Goal: Information Seeking & Learning: Find specific fact

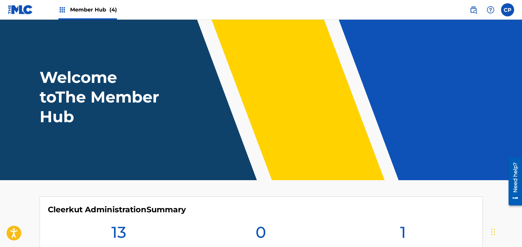
click at [76, 8] on span "Member Hub (4)" at bounding box center [93, 10] width 47 height 8
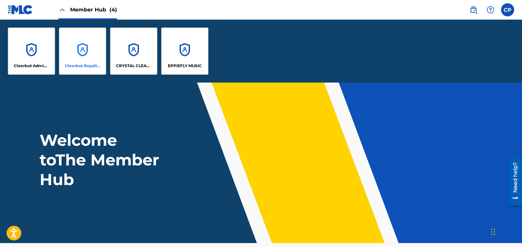
click at [83, 62] on div "Cleerkut Royalty Publishing" at bounding box center [82, 51] width 47 height 47
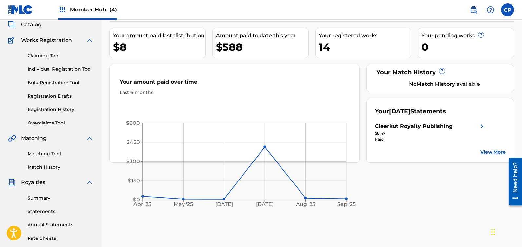
scroll to position [19, 0]
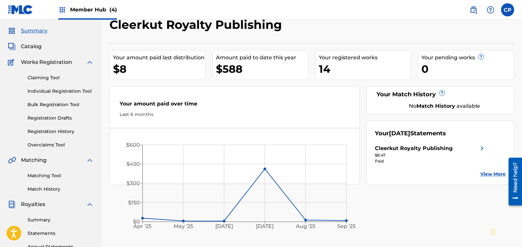
click at [46, 81] on div "Claiming Tool Individual Registration Tool Bulk Registration Tool Registration …" at bounding box center [51, 107] width 86 height 82
click at [46, 79] on link "Claiming Tool" at bounding box center [61, 77] width 66 height 7
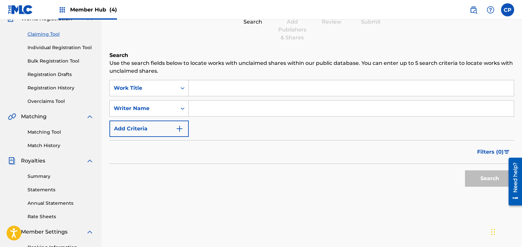
scroll to position [71, 0]
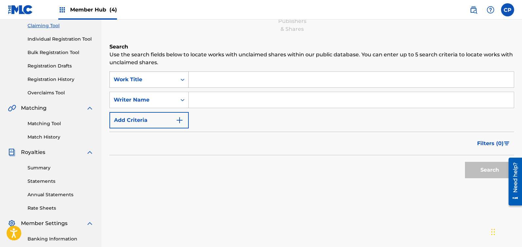
click at [155, 83] on div "Work Title" at bounding box center [143, 80] width 59 height 8
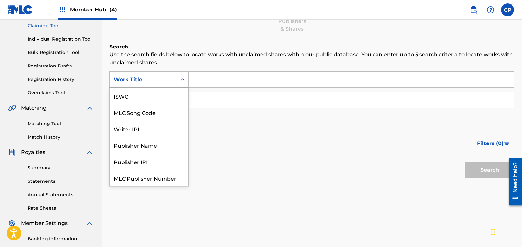
scroll to position [16, 0]
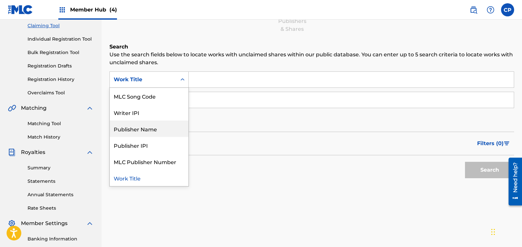
click at [155, 129] on div "Publisher Name" at bounding box center [149, 129] width 79 height 16
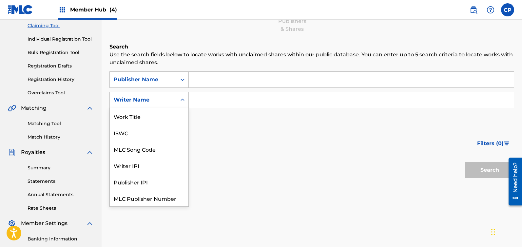
click at [142, 99] on div "Writer Name" at bounding box center [143, 100] width 59 height 8
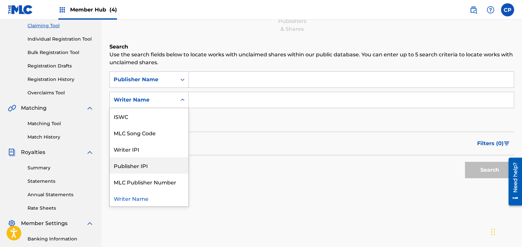
click at [144, 165] on div "Publisher IPI" at bounding box center [149, 165] width 79 height 16
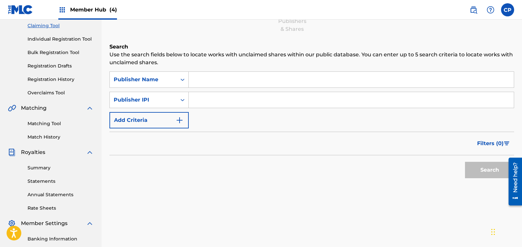
click at [214, 102] on input "Search Form" at bounding box center [351, 100] width 325 height 16
paste input "01196744415"
type input "01196744415"
drag, startPoint x: 228, startPoint y: 84, endPoint x: 243, endPoint y: 80, distance: 15.8
click at [228, 84] on input "Search Form" at bounding box center [351, 80] width 325 height 16
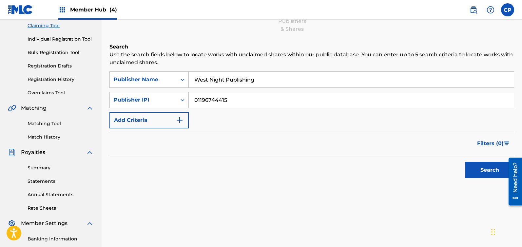
scroll to position [67, 0]
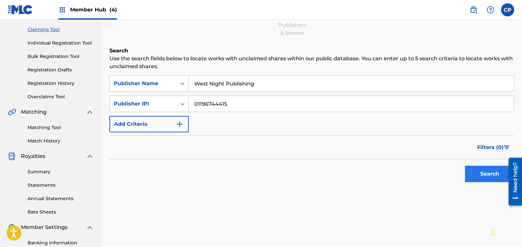
type input "West Night Publishing"
click at [492, 174] on button "Search" at bounding box center [489, 174] width 49 height 16
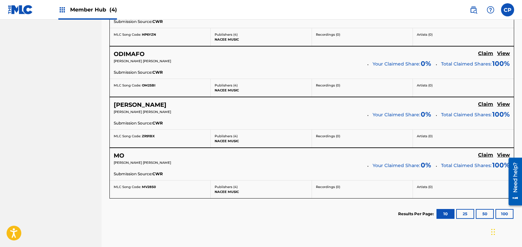
scroll to position [618, 0]
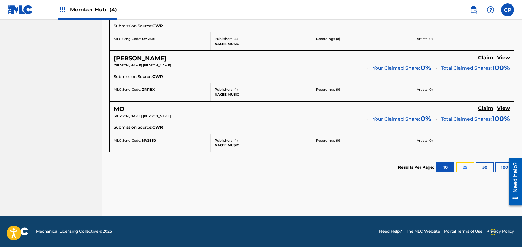
click at [467, 169] on button "25" at bounding box center [465, 168] width 18 height 10
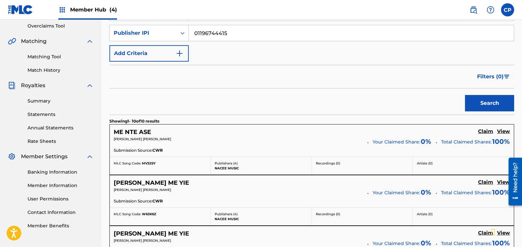
scroll to position [15, 0]
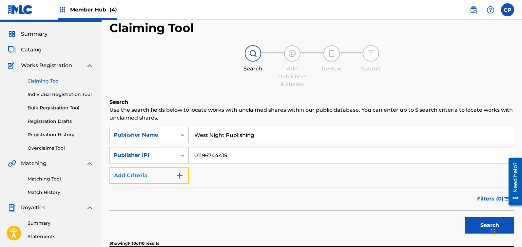
click at [163, 177] on button "Add Criteria" at bounding box center [148, 175] width 79 height 16
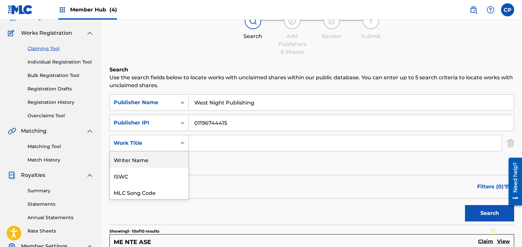
click at [173, 151] on div "Writer Name, 1 of 6. 6 results available. Use Up and Down to choose options, pr…" at bounding box center [148, 143] width 79 height 16
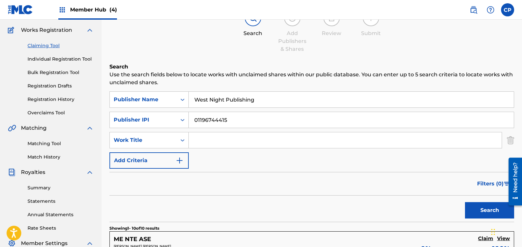
click at [316, 182] on div "Filters ( 0 )" at bounding box center [311, 184] width 405 height 24
click at [514, 141] on img "Search Form" at bounding box center [510, 140] width 7 height 16
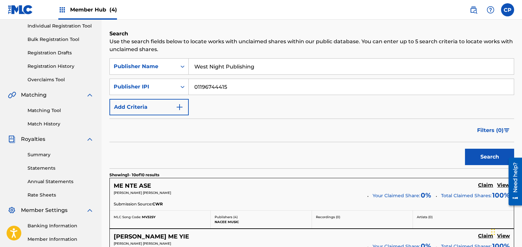
scroll to position [92, 0]
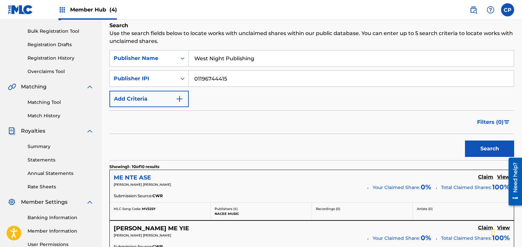
click at [130, 176] on h5 "ME NTE ASE" at bounding box center [132, 178] width 37 height 8
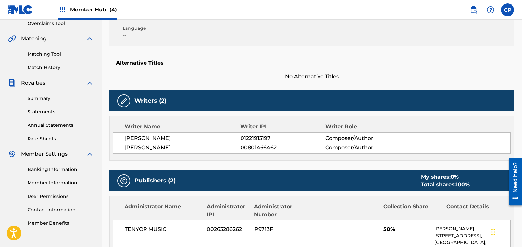
scroll to position [23, 0]
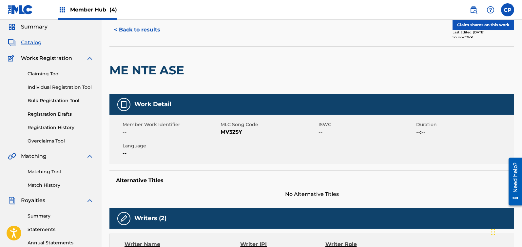
click at [142, 63] on h2 "ME NTE ASE" at bounding box center [148, 70] width 78 height 15
copy div "ME NTE ASE"
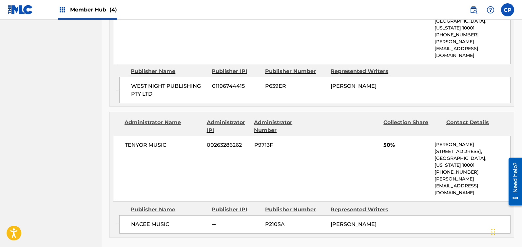
scroll to position [353, 0]
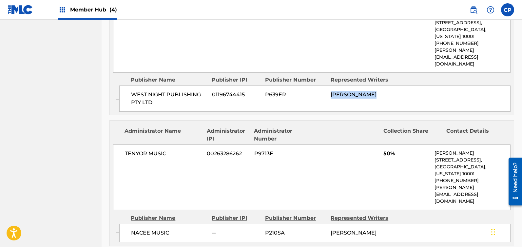
drag, startPoint x: 330, startPoint y: 72, endPoint x: 354, endPoint y: 75, distance: 24.2
click at [380, 86] on div "WEST NIGHT PUBLISHING PTY LTD 01196744415 P639ER [PERSON_NAME]" at bounding box center [314, 99] width 391 height 26
copy span "[PERSON_NAME]"
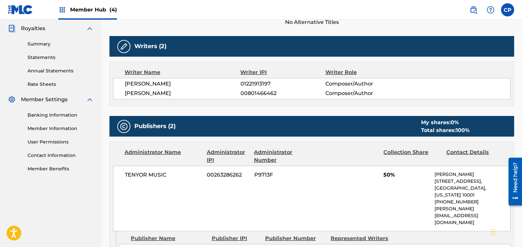
scroll to position [199, 0]
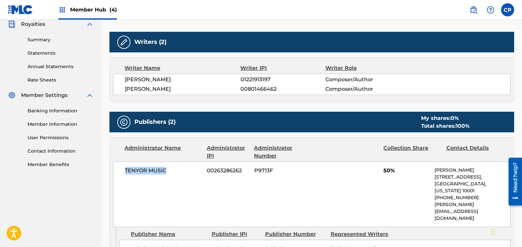
drag, startPoint x: 123, startPoint y: 167, endPoint x: 170, endPoint y: 168, distance: 46.9
click at [170, 168] on div "TENYOR MUSIC 00263286262 P9713F 50% [PERSON_NAME] [STREET_ADDRESS][US_STATE] [P…" at bounding box center [312, 195] width 398 height 66
copy span "TENYOR MUSIC"
click at [281, 167] on span "P9713F" at bounding box center [283, 171] width 58 height 8
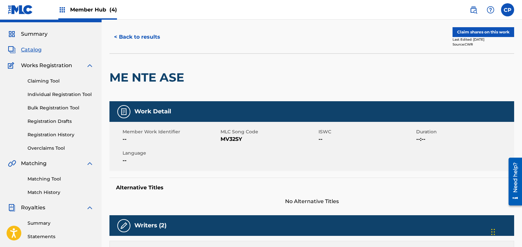
scroll to position [0, 0]
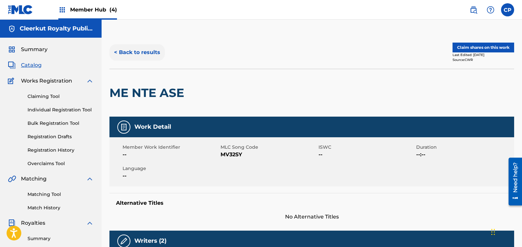
click at [146, 51] on button "< Back to results" at bounding box center [136, 52] width 55 height 16
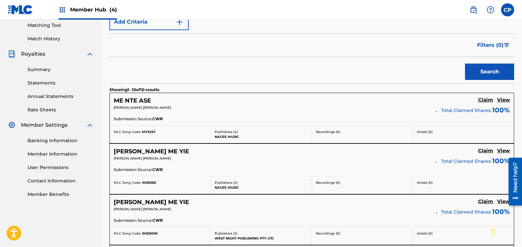
scroll to position [189, 0]
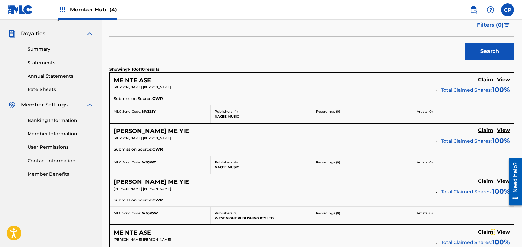
click at [130, 132] on h5 "[PERSON_NAME] ME YIE" at bounding box center [151, 132] width 75 height 8
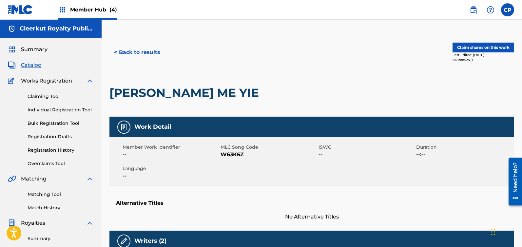
click at [143, 91] on h2 "[PERSON_NAME] ME YIE" at bounding box center [185, 93] width 153 height 15
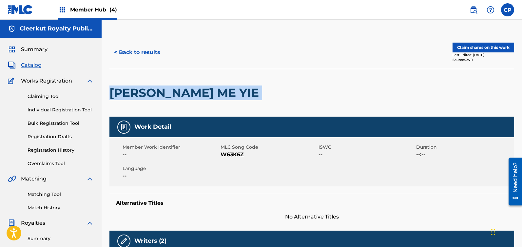
click at [143, 91] on h2 "[PERSON_NAME] ME YIE" at bounding box center [185, 93] width 153 height 15
copy div "[PERSON_NAME] ME YIE"
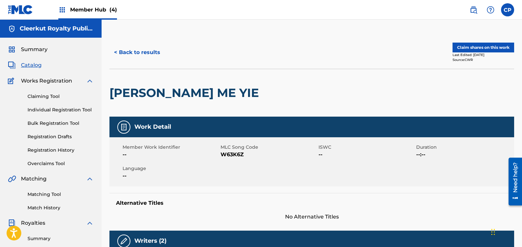
click at [233, 153] on span "W63K6Z" at bounding box center [269, 155] width 96 height 8
copy span "W63K6Z"
click at [127, 51] on button "< Back to results" at bounding box center [136, 52] width 55 height 16
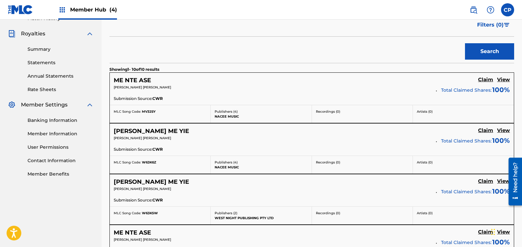
scroll to position [202, 0]
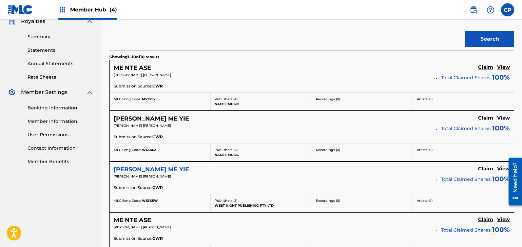
click at [141, 171] on h5 "[PERSON_NAME] ME YIE" at bounding box center [151, 170] width 75 height 8
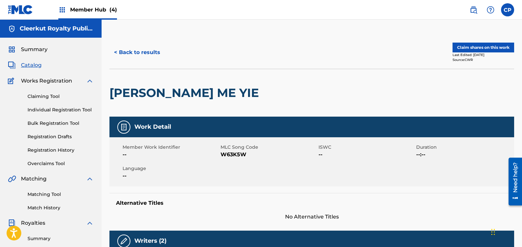
scroll to position [9, 0]
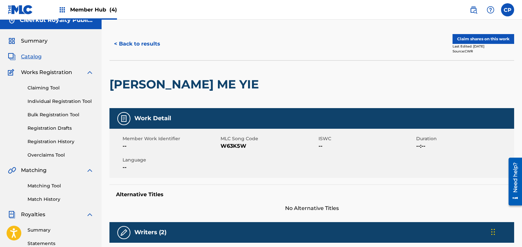
click at [146, 83] on h2 "[PERSON_NAME] ME YIE" at bounding box center [185, 84] width 153 height 15
click at [147, 83] on h2 "[PERSON_NAME] ME YIE" at bounding box center [185, 84] width 153 height 15
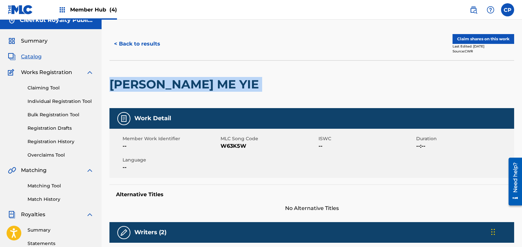
click at [147, 83] on h2 "[PERSON_NAME] ME YIE" at bounding box center [185, 84] width 153 height 15
copy div "[PERSON_NAME] ME YIE"
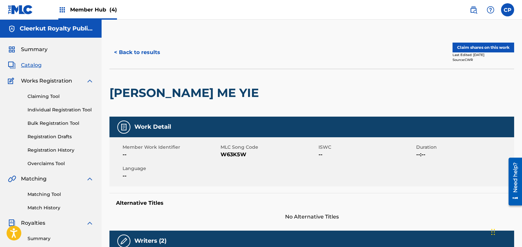
click at [229, 153] on span "W63K5W" at bounding box center [269, 155] width 96 height 8
copy span "W63K5W"
click at [130, 53] on button "< Back to results" at bounding box center [136, 52] width 55 height 16
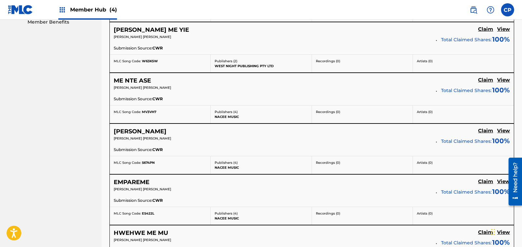
scroll to position [350, 0]
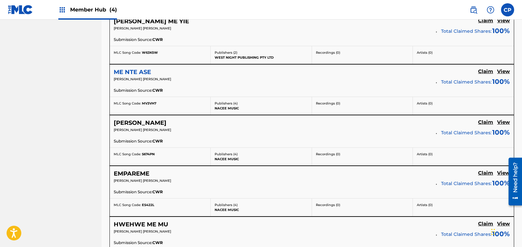
click at [135, 73] on h5 "ME NTE ASE" at bounding box center [132, 73] width 37 height 8
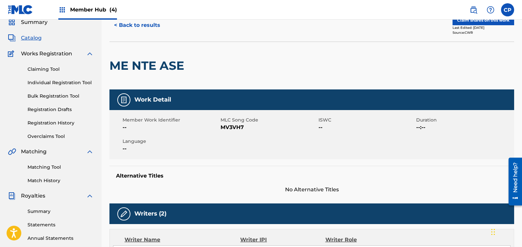
scroll to position [42, 0]
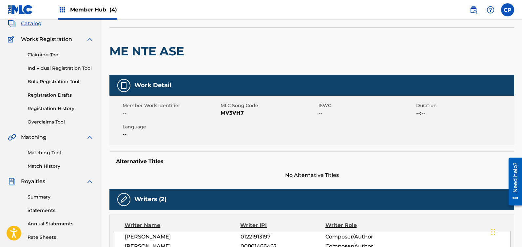
click at [230, 113] on span "MV3VH7" at bounding box center [269, 113] width 96 height 8
copy span "MV3VH7"
click at [150, 54] on h2 "ME NTE ASE" at bounding box center [148, 51] width 78 height 15
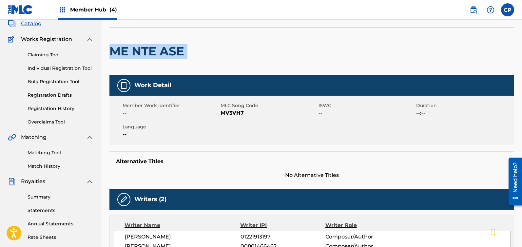
click at [150, 54] on h2 "ME NTE ASE" at bounding box center [148, 51] width 78 height 15
copy div "ME NTE ASE"
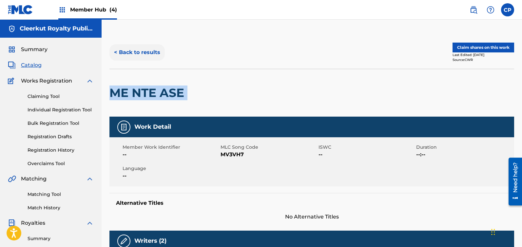
click at [149, 51] on button "< Back to results" at bounding box center [136, 52] width 55 height 16
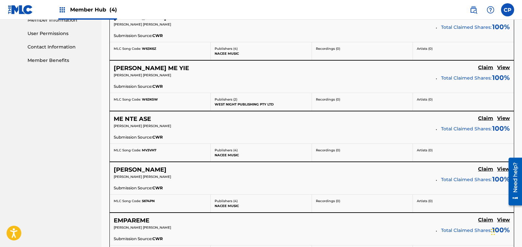
scroll to position [316, 0]
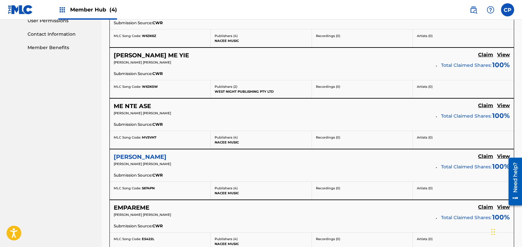
click at [129, 157] on h5 "[PERSON_NAME]" at bounding box center [140, 157] width 53 height 8
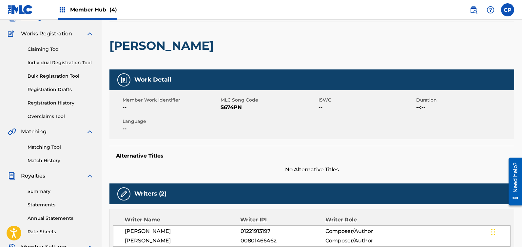
scroll to position [113, 0]
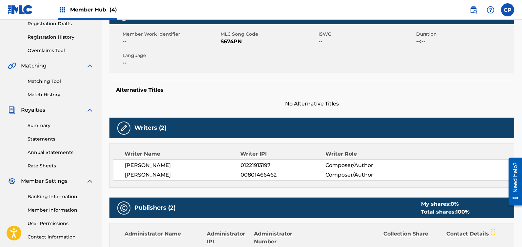
click at [226, 40] on span "S674PN" at bounding box center [269, 42] width 96 height 8
copy span "S674PN"
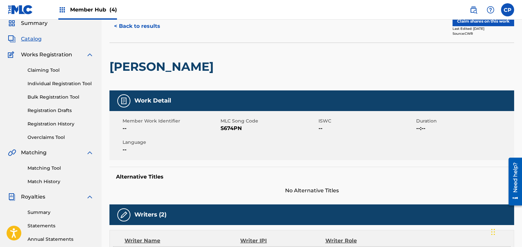
click at [147, 65] on h2 "[PERSON_NAME]" at bounding box center [163, 66] width 108 height 15
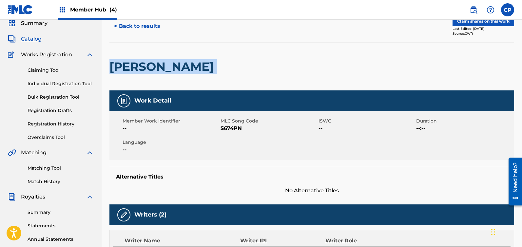
click at [147, 65] on h2 "[PERSON_NAME]" at bounding box center [163, 66] width 108 height 15
click at [148, 24] on button "< Back to results" at bounding box center [136, 26] width 55 height 16
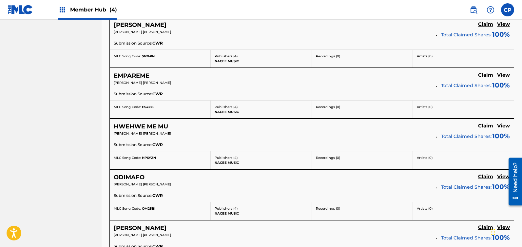
scroll to position [461, 0]
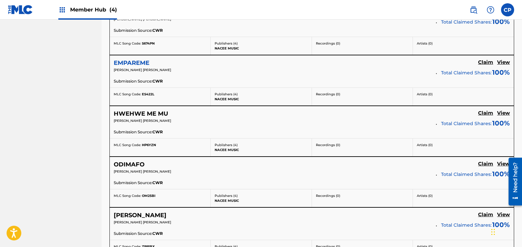
click at [130, 61] on h5 "EMPAREME" at bounding box center [132, 63] width 36 height 8
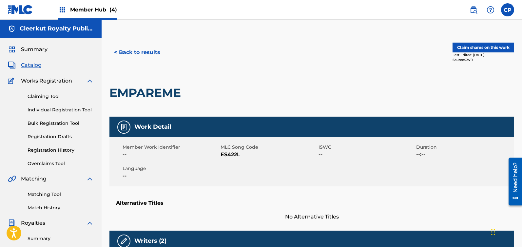
click at [144, 95] on h2 "EMPAREME" at bounding box center [146, 93] width 75 height 15
click at [231, 156] on span "ES422L" at bounding box center [269, 155] width 96 height 8
click at [150, 51] on button "< Back to results" at bounding box center [136, 52] width 55 height 16
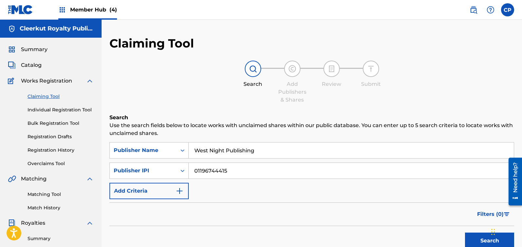
scroll to position [461, 0]
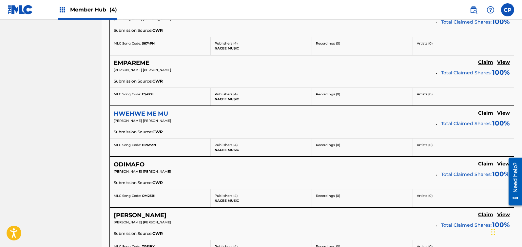
click at [139, 111] on h5 "HWEHWE ME MU" at bounding box center [141, 114] width 54 height 8
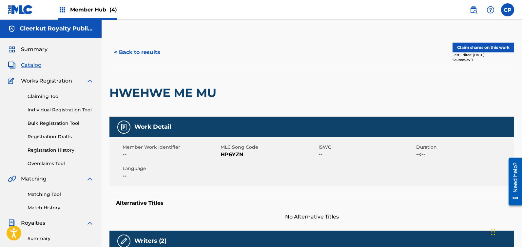
click at [229, 154] on span "HP6YZN" at bounding box center [269, 155] width 96 height 8
click at [148, 51] on button "< Back to results" at bounding box center [136, 52] width 55 height 16
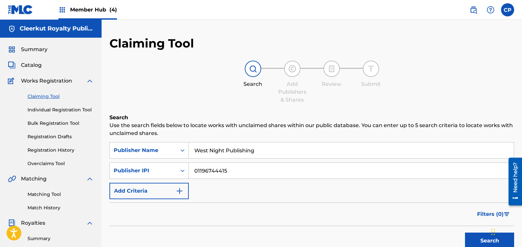
scroll to position [461, 0]
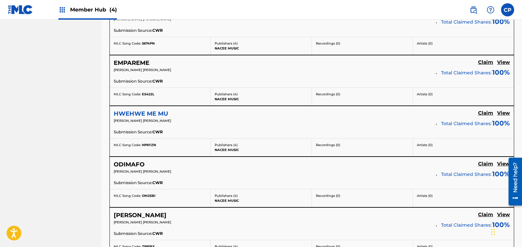
click at [158, 112] on h5 "HWEHWE ME MU" at bounding box center [141, 114] width 54 height 8
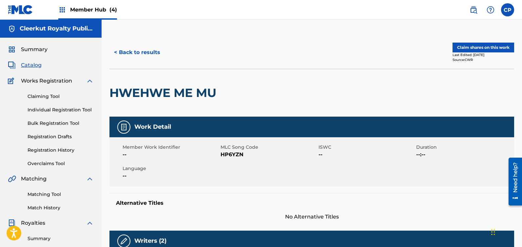
click at [174, 91] on h2 "HWEHWE ME MU" at bounding box center [164, 93] width 110 height 15
click at [162, 89] on h2 "HWEHWE ME MU" at bounding box center [164, 93] width 110 height 15
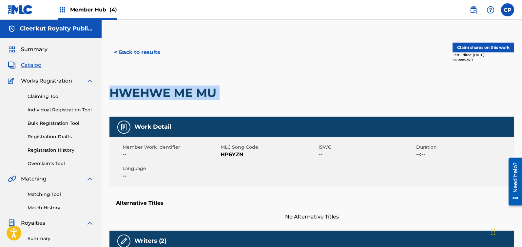
click at [162, 89] on h2 "HWEHWE ME MU" at bounding box center [164, 93] width 110 height 15
click at [143, 51] on button "< Back to results" at bounding box center [136, 52] width 55 height 16
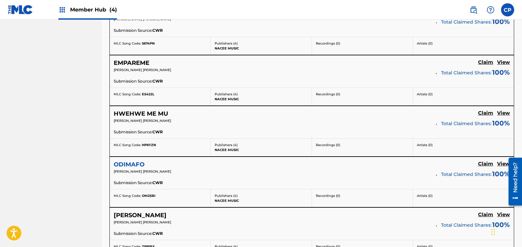
click at [136, 167] on h5 "ODIMAFO" at bounding box center [129, 165] width 31 height 8
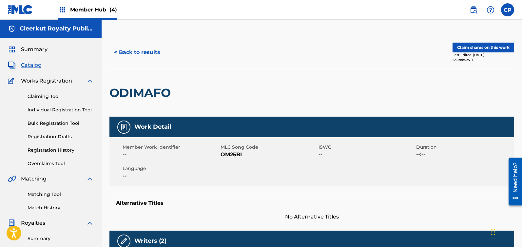
click at [149, 91] on h2 "ODIMAFO" at bounding box center [141, 93] width 65 height 15
click at [225, 153] on span "OM25BI" at bounding box center [269, 155] width 96 height 8
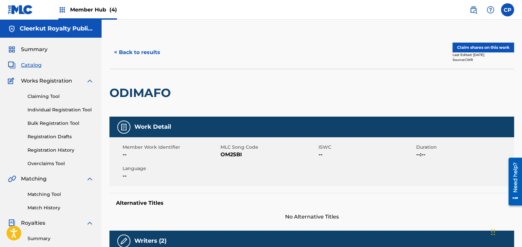
click at [149, 94] on h2 "ODIMAFO" at bounding box center [141, 93] width 65 height 15
click at [147, 55] on button "< Back to results" at bounding box center [136, 52] width 55 height 16
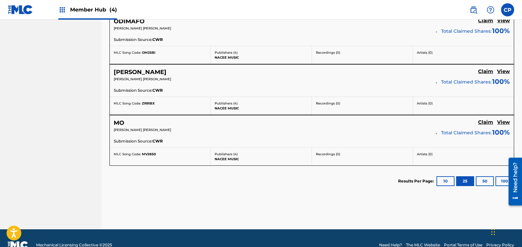
scroll to position [608, 0]
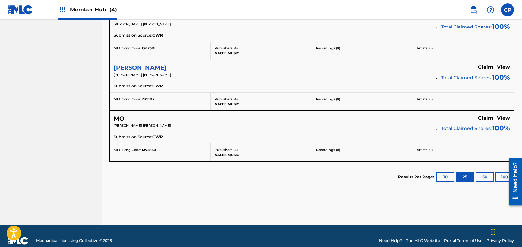
click at [132, 67] on h5 "[PERSON_NAME]" at bounding box center [140, 68] width 53 height 8
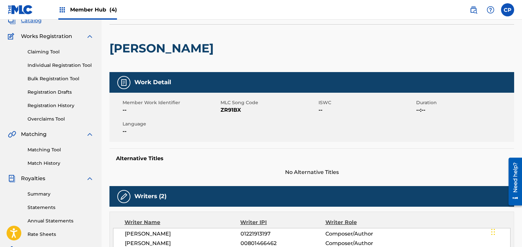
scroll to position [12, 0]
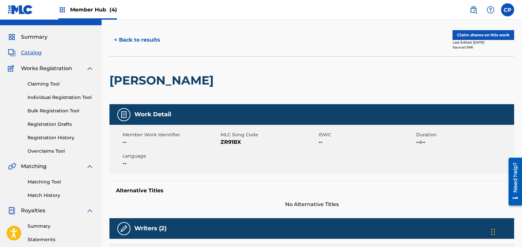
click at [138, 79] on h2 "[PERSON_NAME]" at bounding box center [163, 80] width 108 height 15
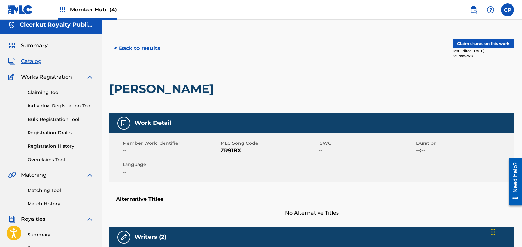
click at [225, 151] on span "ZR91BX" at bounding box center [269, 151] width 96 height 8
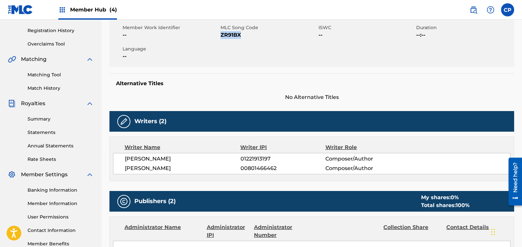
scroll to position [0, 0]
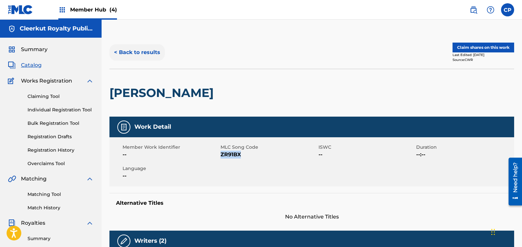
click at [151, 52] on button "< Back to results" at bounding box center [136, 52] width 55 height 16
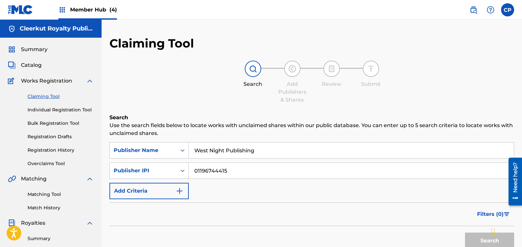
scroll to position [581, 0]
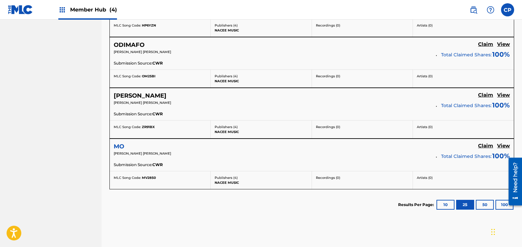
click at [119, 145] on h5 "MO" at bounding box center [119, 147] width 10 height 8
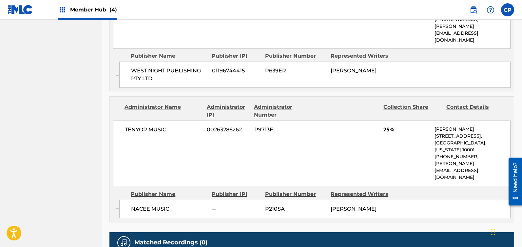
scroll to position [414, 0]
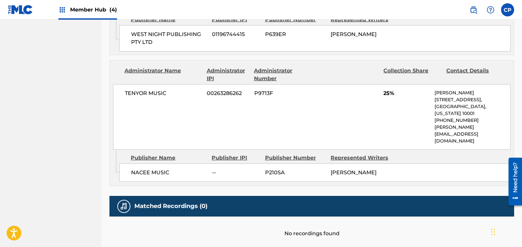
click at [143, 169] on span "NACEE MUSIC" at bounding box center [169, 173] width 76 height 8
click at [366, 169] on span "[PERSON_NAME]" at bounding box center [354, 172] width 46 height 6
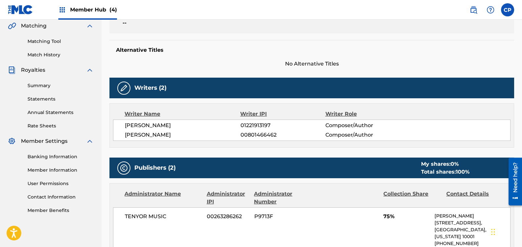
scroll to position [0, 0]
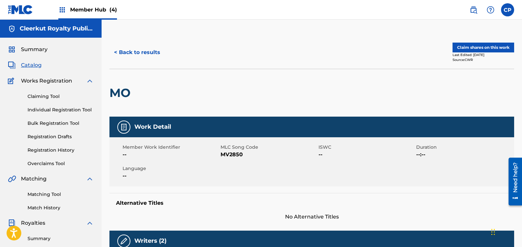
click at [233, 157] on span "MV2850" at bounding box center [269, 155] width 96 height 8
click at [123, 91] on h2 "MO" at bounding box center [121, 93] width 24 height 15
click at [138, 52] on button "< Back to results" at bounding box center [136, 52] width 55 height 16
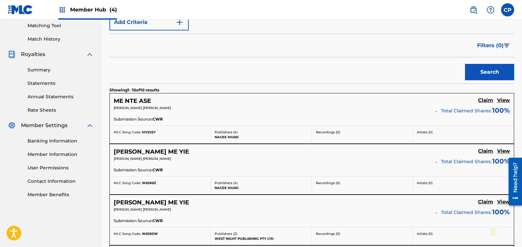
scroll to position [51, 0]
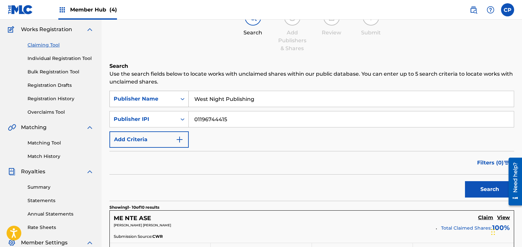
drag, startPoint x: 266, startPoint y: 98, endPoint x: 171, endPoint y: 102, distance: 95.5
click at [171, 102] on div "SearchWithCriteria315ccdc0-b86e-40ae-b476-a367eaa468ae Publisher Name West Nigh…" at bounding box center [311, 99] width 405 height 16
click at [216, 99] on input "West Night Publishing" at bounding box center [351, 99] width 325 height 16
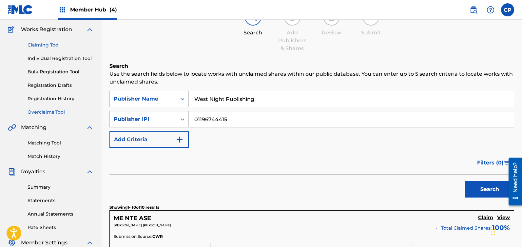
click at [52, 113] on link "Overclaims Tool" at bounding box center [61, 112] width 66 height 7
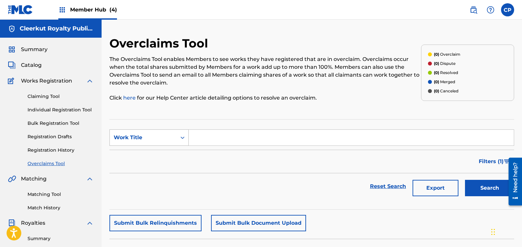
click at [182, 138] on icon "Search Form" at bounding box center [183, 138] width 4 height 2
click at [194, 118] on div "Overclaims Tool The Overclaims Tool enables Members to see works they have regi…" at bounding box center [311, 205] width 405 height 339
click at [49, 95] on link "Claiming Tool" at bounding box center [61, 96] width 66 height 7
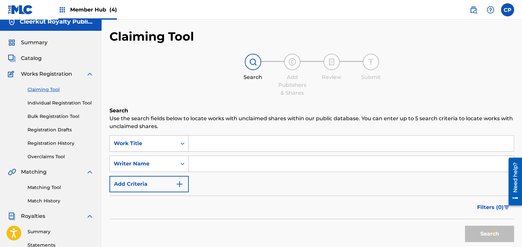
click at [182, 150] on div "Work Title" at bounding box center [148, 143] width 79 height 16
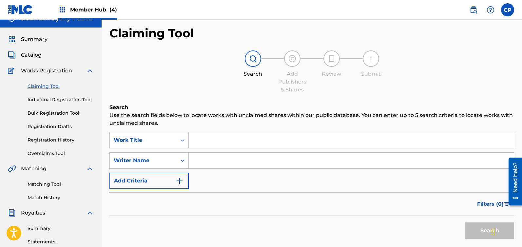
click at [259, 187] on div "SearchWithCriteria05b1b11d-a86e-4ad5-93d9-d79ae832a1be Work Title SearchWithCri…" at bounding box center [311, 160] width 405 height 57
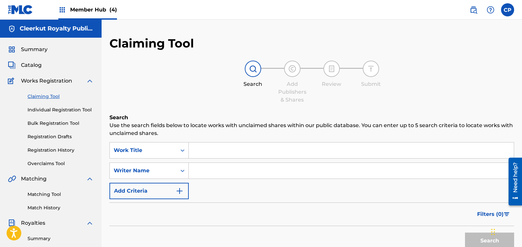
click at [228, 167] on input "Search Form" at bounding box center [351, 171] width 325 height 16
paste input "[PERSON_NAME] [PERSON_NAME]"
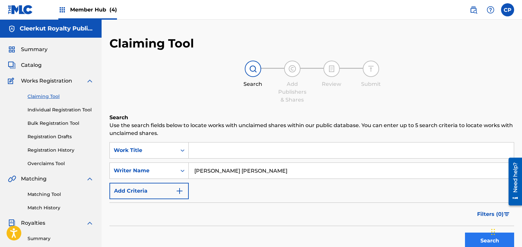
type input "[PERSON_NAME] [PERSON_NAME]"
click at [482, 241] on button "Search" at bounding box center [489, 241] width 49 height 16
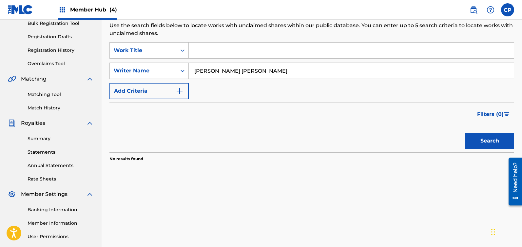
scroll to position [32, 0]
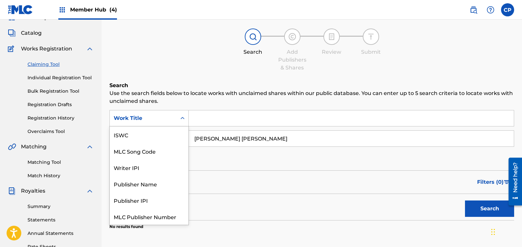
click at [179, 117] on div "Search Form" at bounding box center [183, 118] width 12 height 12
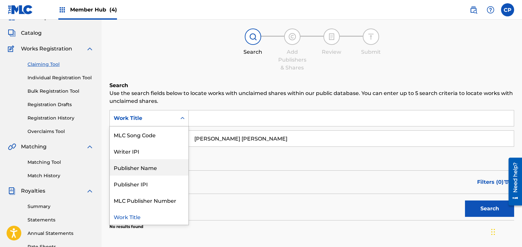
scroll to position [0, 0]
click at [138, 172] on div "Writer IPI" at bounding box center [149, 167] width 79 height 16
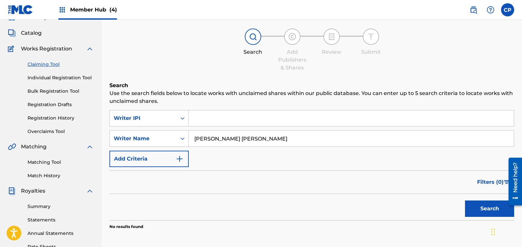
click at [225, 120] on input "Search Form" at bounding box center [351, 118] width 325 height 16
paste input "01145974042"
type input "01145974042"
click at [481, 212] on button "Search" at bounding box center [489, 209] width 49 height 16
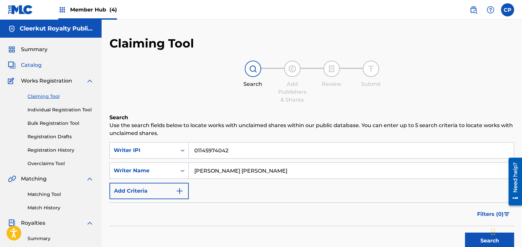
click at [30, 66] on span "Catalog" at bounding box center [31, 65] width 21 height 8
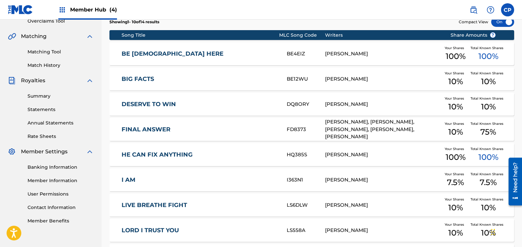
scroll to position [71, 0]
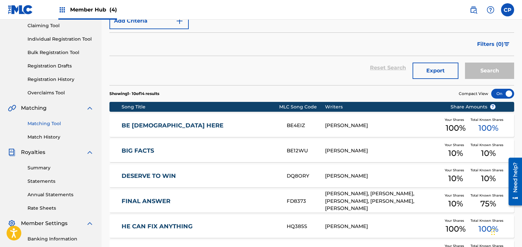
click at [52, 123] on link "Matching Tool" at bounding box center [61, 123] width 66 height 7
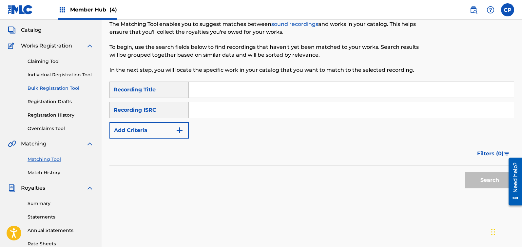
scroll to position [44, 0]
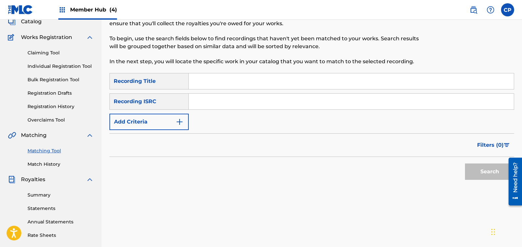
click at [51, 152] on link "Matching Tool" at bounding box center [61, 151] width 66 height 7
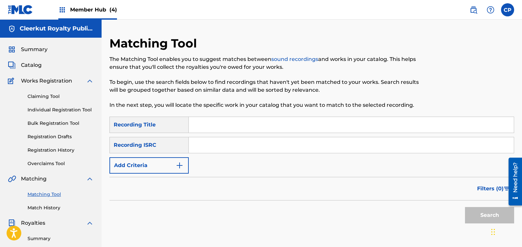
click at [168, 125] on div "Recording Title" at bounding box center [148, 125] width 79 height 16
click at [168, 163] on button "Add Criteria" at bounding box center [148, 165] width 79 height 16
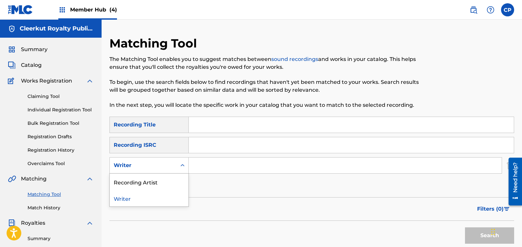
click at [186, 164] on div "Search Form" at bounding box center [183, 166] width 12 height 12
click at [252, 204] on div "Filters ( 0 )" at bounding box center [311, 209] width 405 height 24
click at [207, 168] on input "Search Form" at bounding box center [345, 166] width 313 height 16
paste input "[PERSON_NAME] [PERSON_NAME]"
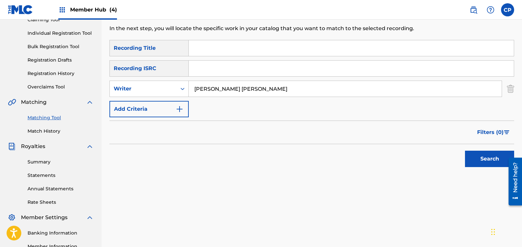
scroll to position [113, 0]
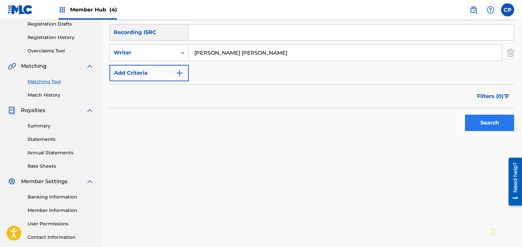
type input "[PERSON_NAME] [PERSON_NAME]"
click at [486, 126] on button "Search" at bounding box center [489, 123] width 49 height 16
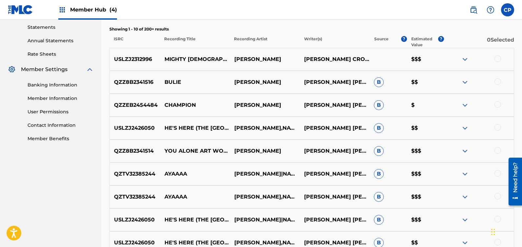
scroll to position [336, 0]
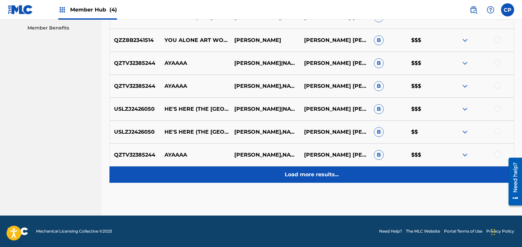
click at [329, 173] on p "Load more results..." at bounding box center [312, 175] width 54 height 8
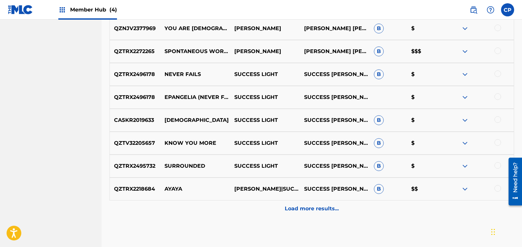
scroll to position [565, 0]
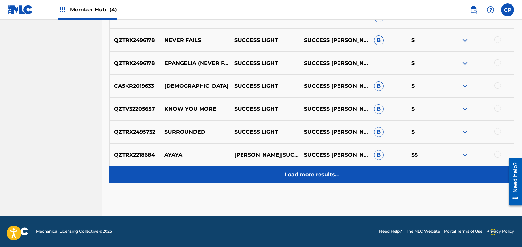
click at [324, 178] on p "Load more results..." at bounding box center [312, 175] width 54 height 8
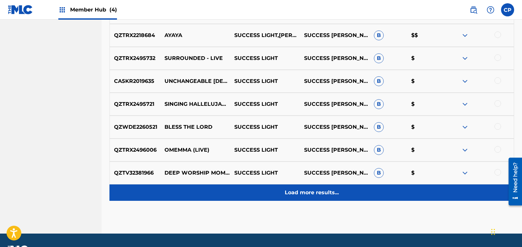
scroll to position [795, 0]
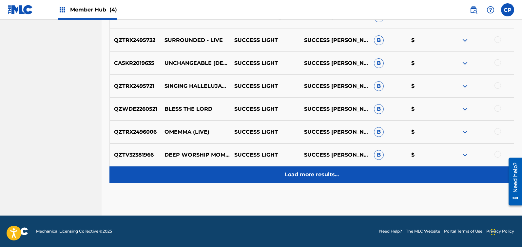
click at [320, 176] on p "Load more results..." at bounding box center [312, 175] width 54 height 8
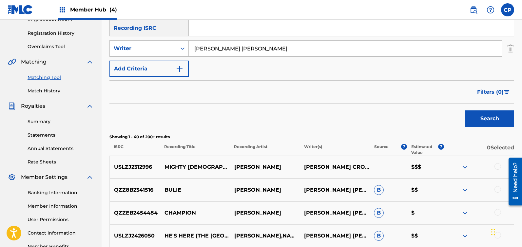
scroll to position [137, 0]
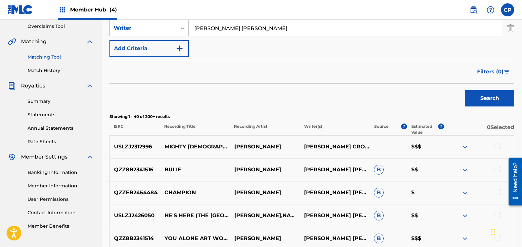
click at [373, 152] on div "USLZJ2312996 MIGHTY GOD - LIVE AT [GEOGRAPHIC_DATA] NIGHT [PERSON_NAME] [PERSON…" at bounding box center [311, 146] width 405 height 23
click at [462, 146] on img at bounding box center [465, 147] width 8 height 8
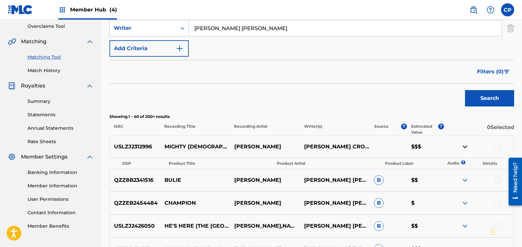
click at [464, 146] on img at bounding box center [465, 147] width 8 height 8
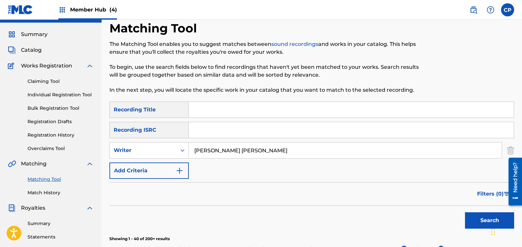
scroll to position [0, 0]
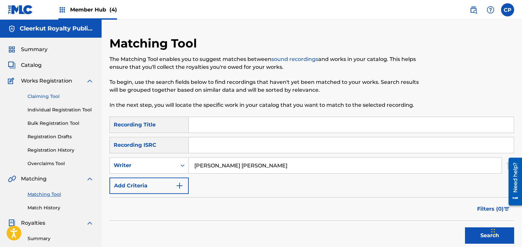
click at [46, 94] on link "Claiming Tool" at bounding box center [61, 96] width 66 height 7
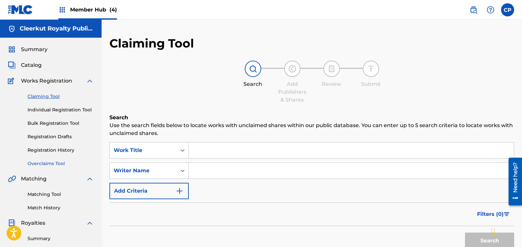
click at [56, 164] on link "Overclaims Tool" at bounding box center [61, 163] width 66 height 7
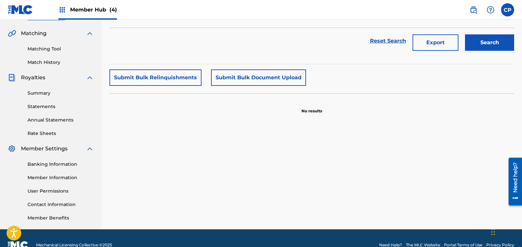
scroll to position [159, 0]
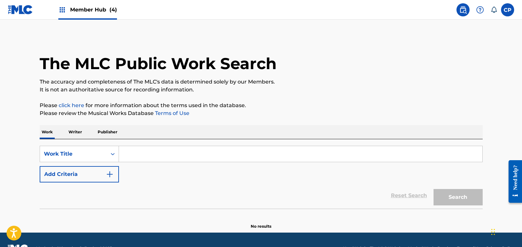
click at [78, 133] on p "Writer" at bounding box center [75, 132] width 17 height 14
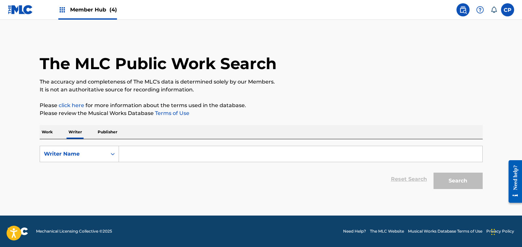
click at [130, 156] on input "Search Form" at bounding box center [301, 154] width 364 height 16
paste input "[PERSON_NAME] [PERSON_NAME]"
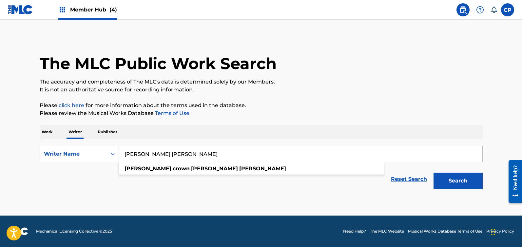
type input "[PERSON_NAME] [PERSON_NAME]"
click at [209, 196] on main "The MLC Public Work Search The accuracy and completeness of The MLC's data is d…" at bounding box center [261, 118] width 522 height 196
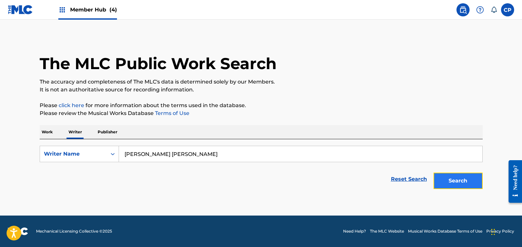
click at [452, 181] on button "Search" at bounding box center [458, 181] width 49 height 16
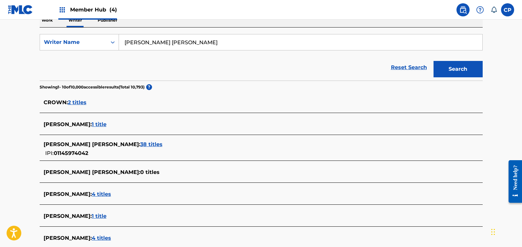
scroll to position [131, 0]
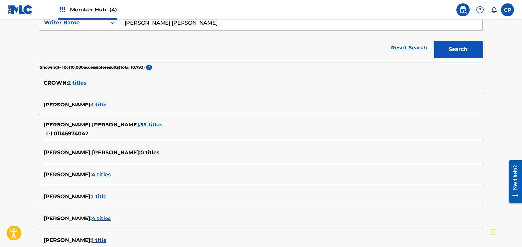
click at [147, 125] on span "38 titles" at bounding box center [151, 125] width 22 height 6
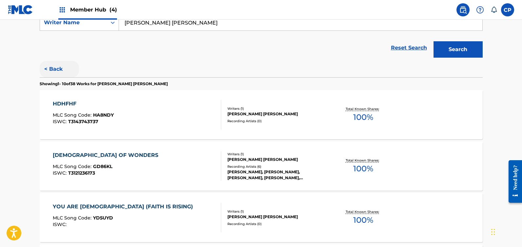
click at [52, 68] on button "< Back" at bounding box center [59, 69] width 39 height 16
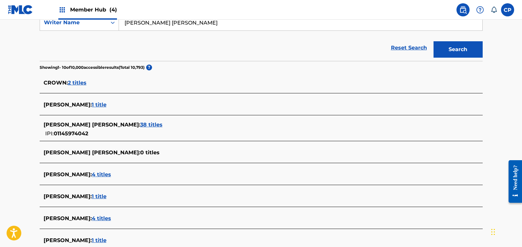
click at [152, 126] on span "38 titles" at bounding box center [151, 125] width 22 height 6
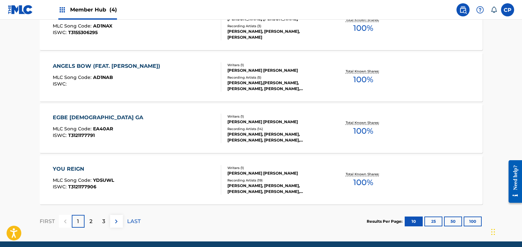
scroll to position [555, 0]
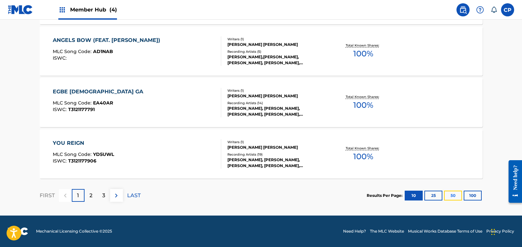
click at [455, 196] on button "50" at bounding box center [453, 196] width 18 height 10
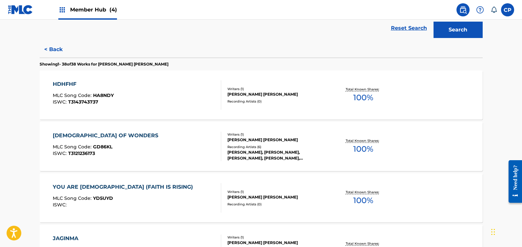
scroll to position [147, 0]
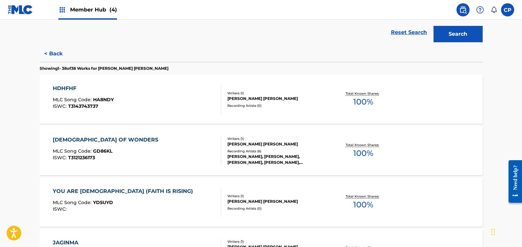
click at [73, 87] on div "HDHFHF" at bounding box center [83, 89] width 61 height 8
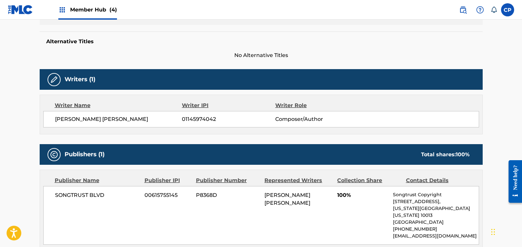
scroll to position [89, 0]
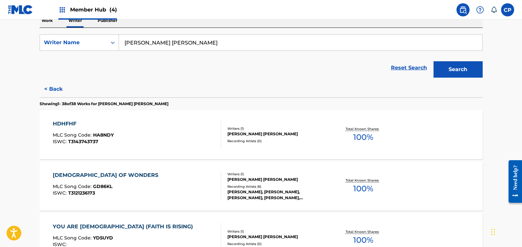
scroll to position [139, 0]
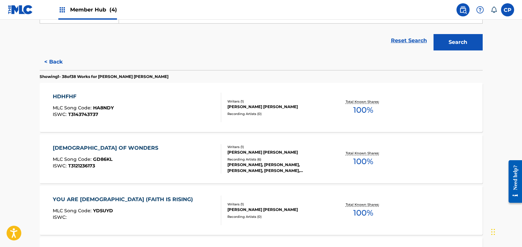
click at [71, 97] on div "HDHFHF" at bounding box center [83, 97] width 61 height 8
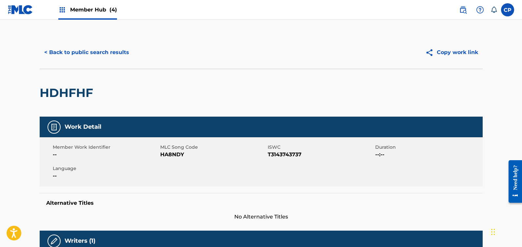
click at [62, 95] on h2 "HDHFHF" at bounding box center [68, 93] width 57 height 15
click at [69, 92] on h2 "HDHFHF" at bounding box center [68, 93] width 57 height 15
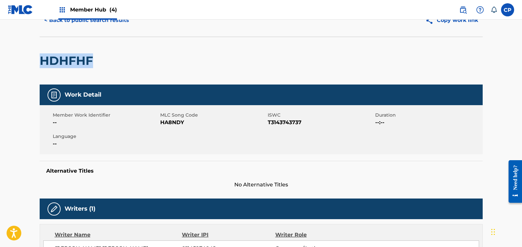
scroll to position [55, 0]
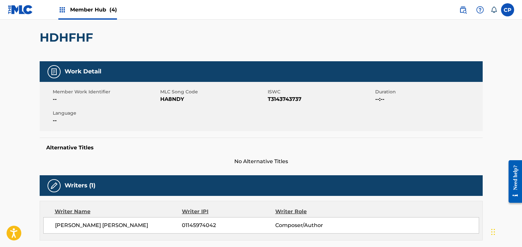
click at [171, 99] on span "HA8NDY" at bounding box center [213, 99] width 106 height 8
copy span "HA8NDY"
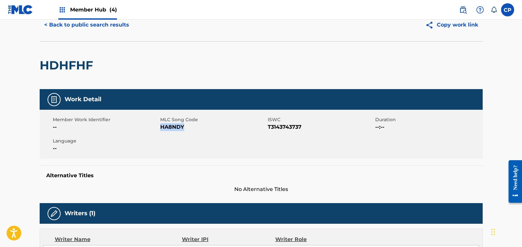
scroll to position [15, 0]
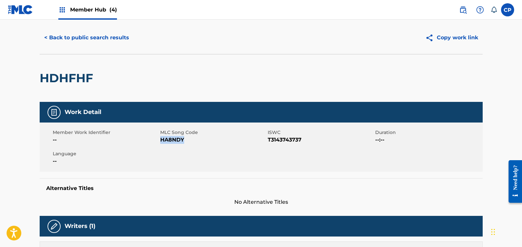
click at [176, 140] on span "HA8NDY" at bounding box center [213, 140] width 106 height 8
click at [208, 87] on div "HDHFHF" at bounding box center [261, 78] width 443 height 48
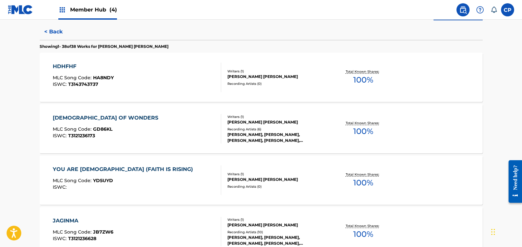
scroll to position [177, 0]
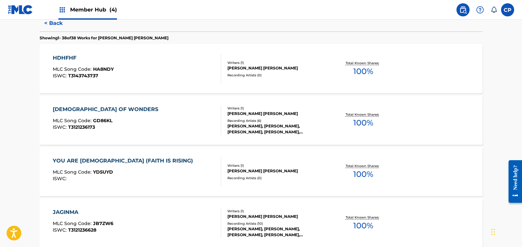
click at [78, 107] on div "GOD OF WONDERS" at bounding box center [107, 110] width 109 height 8
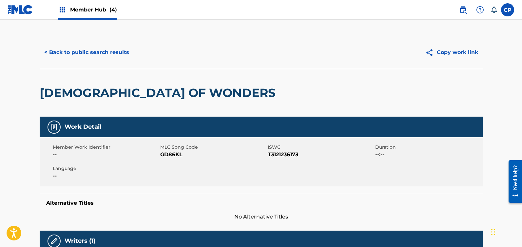
click at [167, 156] on span "GD86KL" at bounding box center [213, 155] width 106 height 8
copy span "GD86KL"
click at [76, 53] on button "< Back to public search results" at bounding box center [87, 52] width 94 height 16
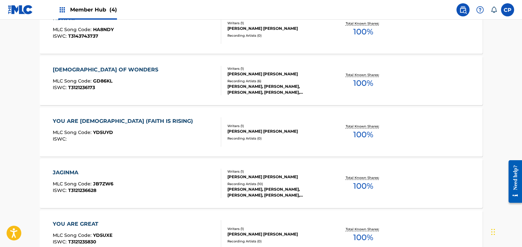
scroll to position [221, 0]
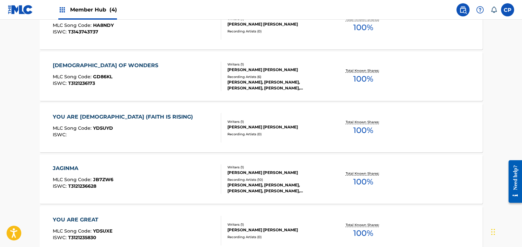
click at [113, 117] on div "YOU ARE YAHWEH (FAITH IS RISING)" at bounding box center [125, 117] width 144 height 8
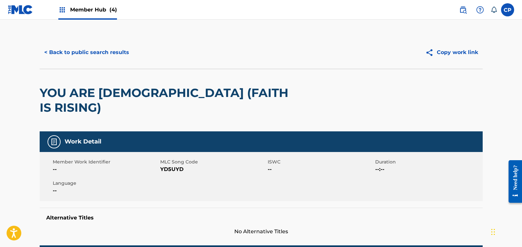
click at [173, 166] on span "YD5UYD" at bounding box center [213, 170] width 106 height 8
copy span "YD5UYD"
click at [92, 51] on button "< Back to public search results" at bounding box center [87, 52] width 94 height 16
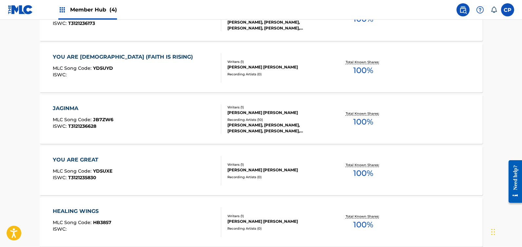
scroll to position [289, 0]
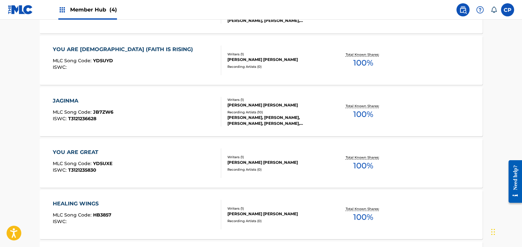
click at [76, 99] on div "JAGINMA" at bounding box center [83, 101] width 61 height 8
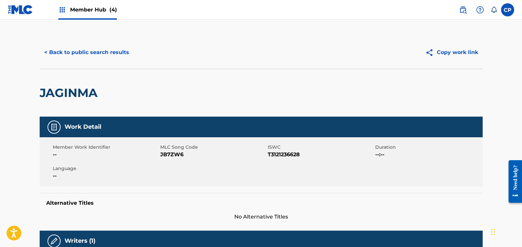
click at [169, 154] on span "JB7ZW6" at bounding box center [213, 155] width 106 height 8
copy span "JB7ZW6"
click at [96, 51] on button "< Back to public search results" at bounding box center [87, 52] width 94 height 16
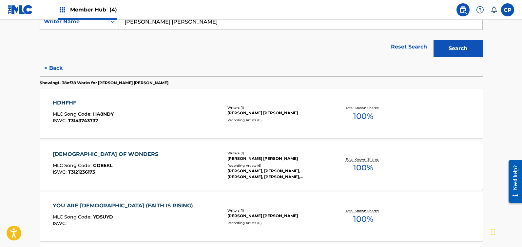
scroll to position [137, 0]
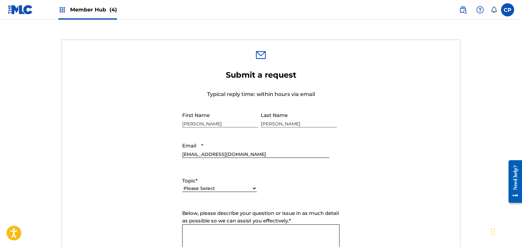
scroll to position [108, 0]
